Goal: Task Accomplishment & Management: Use online tool/utility

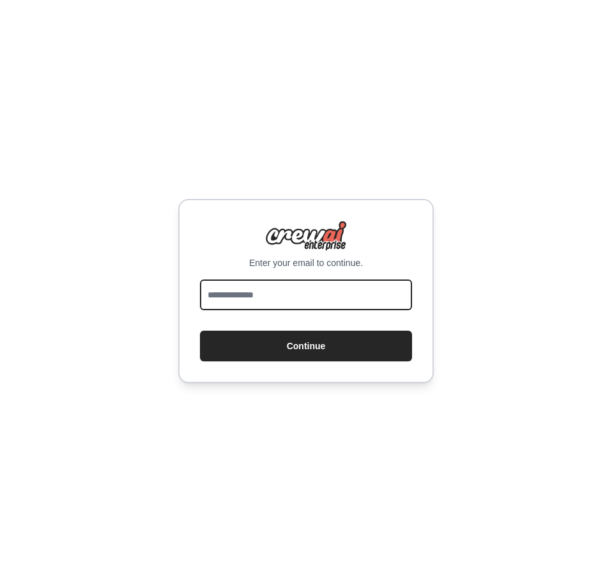
click at [323, 299] on input "email" at bounding box center [306, 294] width 212 height 31
type input "**********"
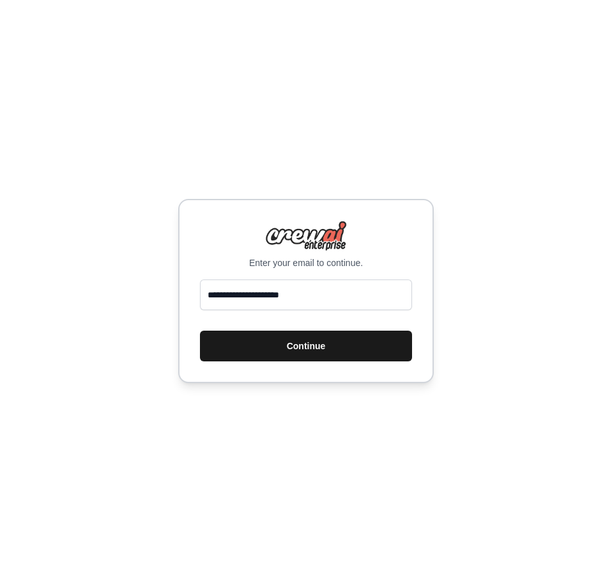
click at [309, 349] on button "Continue" at bounding box center [306, 345] width 212 height 31
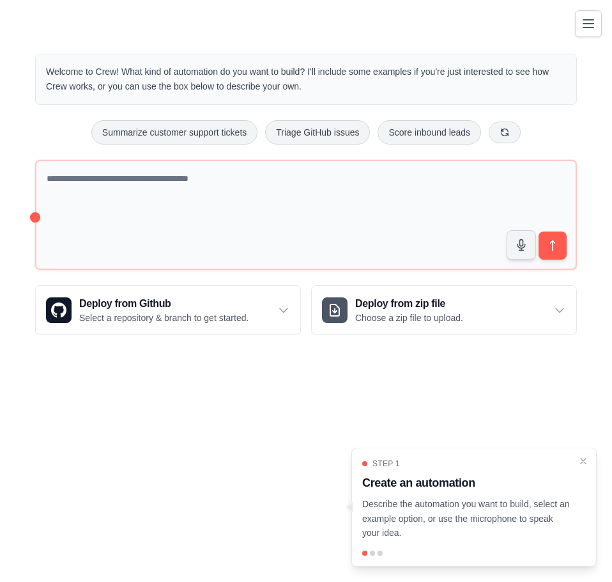
click at [26, 36] on div "Welcome to Crew! What kind of automation do you want to build? I'll include som…" at bounding box center [306, 194] width 573 height 322
drag, startPoint x: 94, startPoint y: 84, endPoint x: 49, endPoint y: 83, distance: 44.8
click at [49, 83] on p "Welcome to Crew! What kind of automation do you want to build? I'll include som…" at bounding box center [306, 79] width 520 height 29
copy p "Crew works"
click at [582, 460] on icon "Close walkthrough" at bounding box center [584, 460] width 6 height 6
